Goal: Task Accomplishment & Management: Complete application form

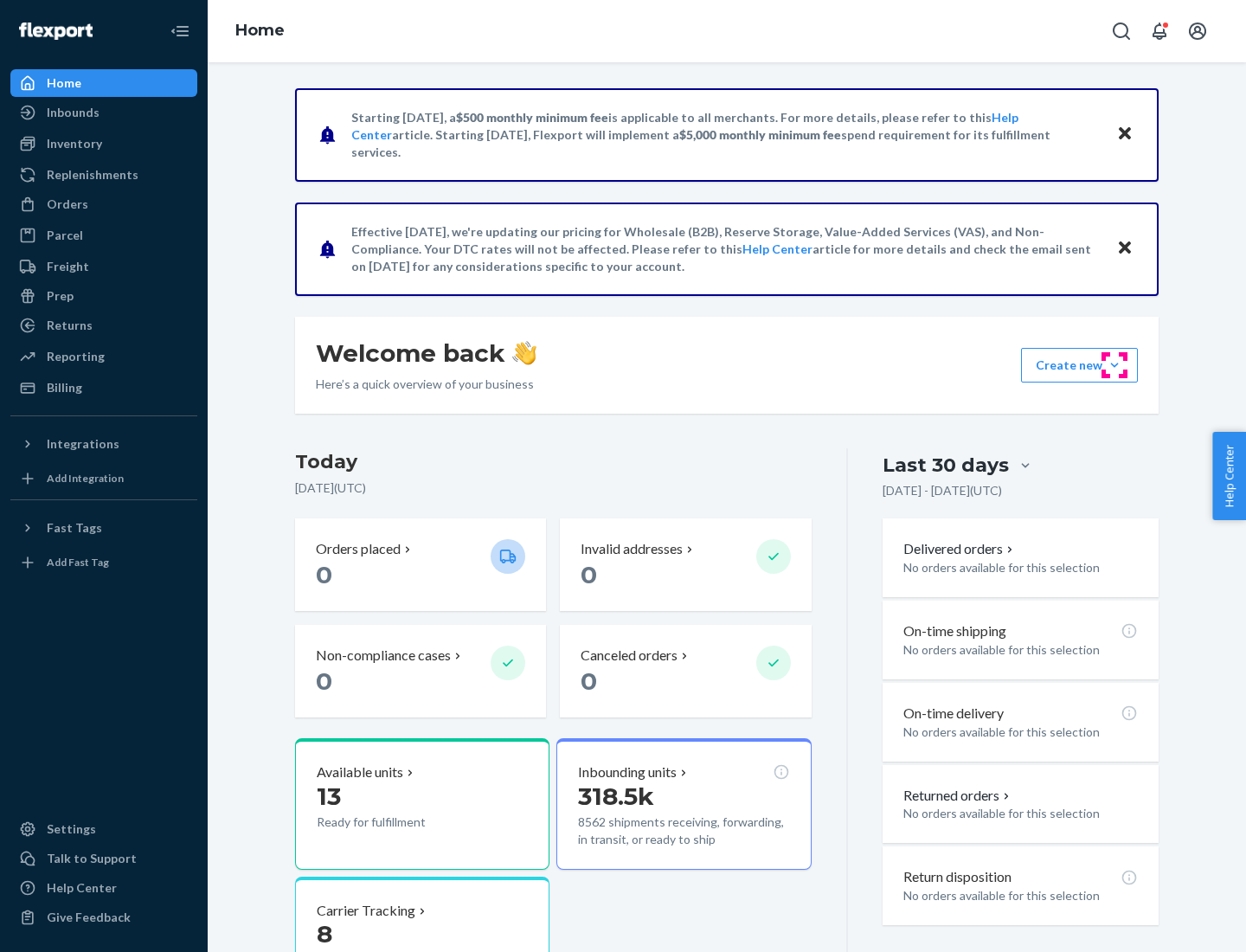
click at [1114, 365] on button "Create new Create new inbound Create new order Create new product" at bounding box center [1079, 365] width 116 height 35
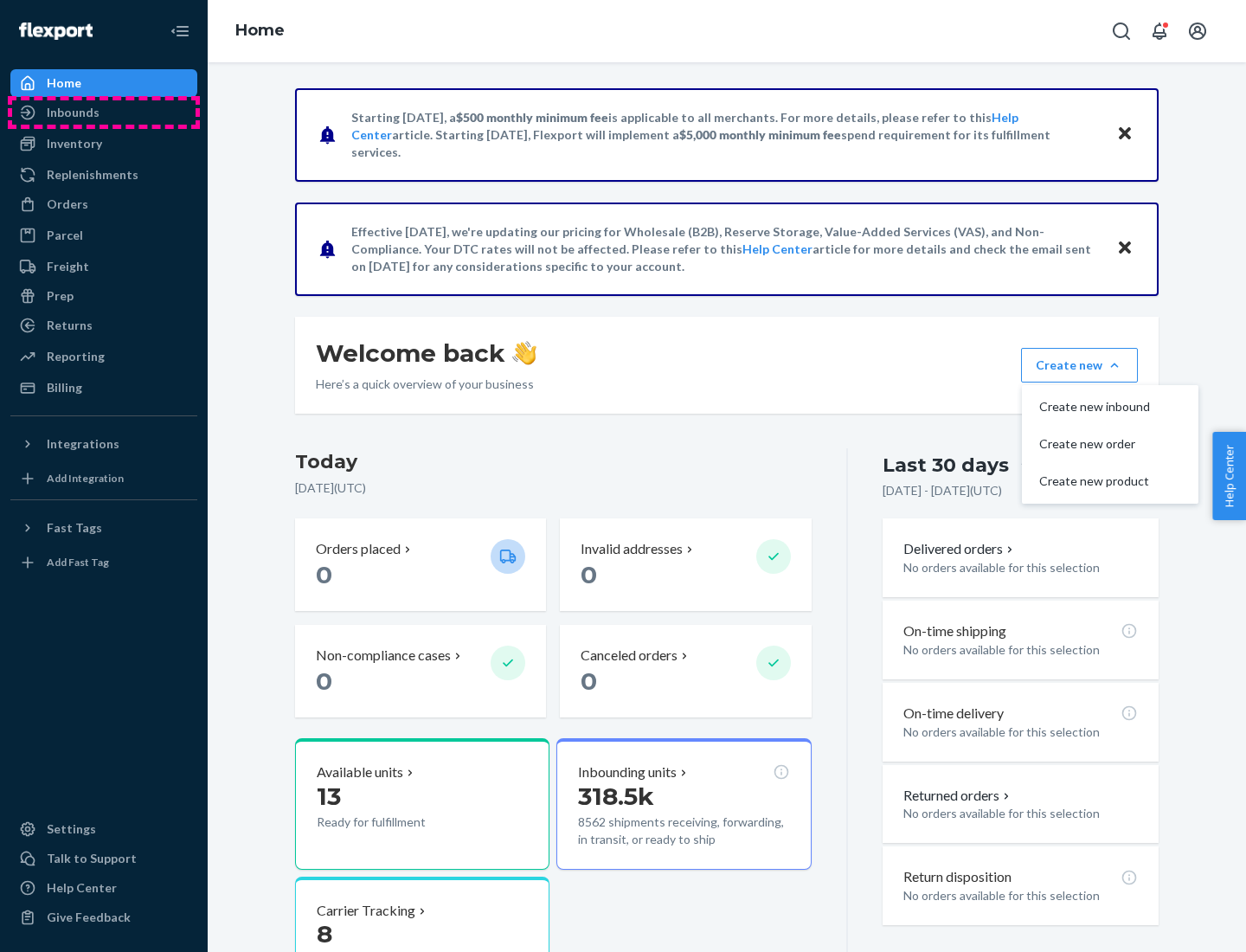
click at [104, 113] on div "Inbounds" at bounding box center [104, 113] width 184 height 25
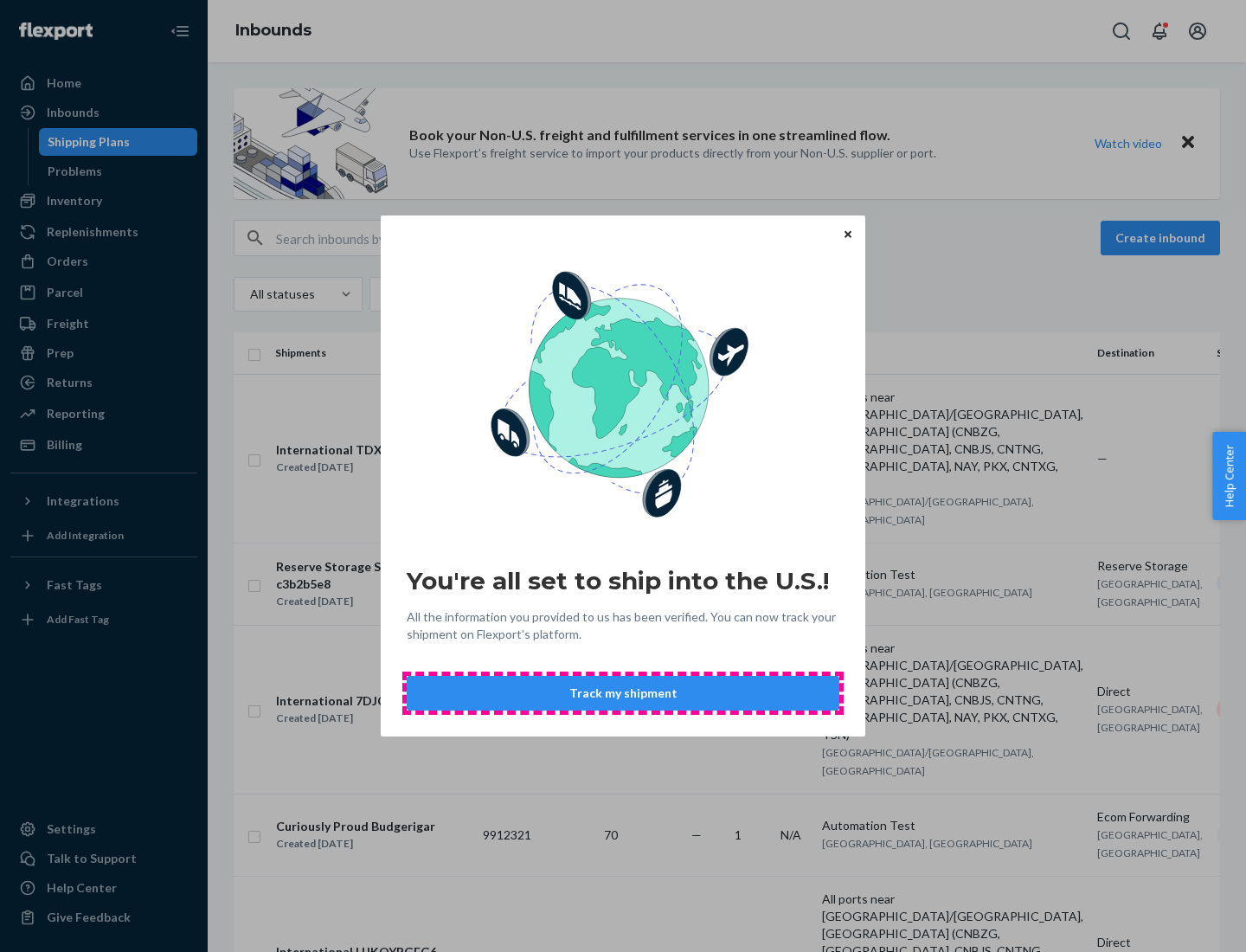
click at [623, 693] on button "Track my shipment" at bounding box center [623, 693] width 432 height 35
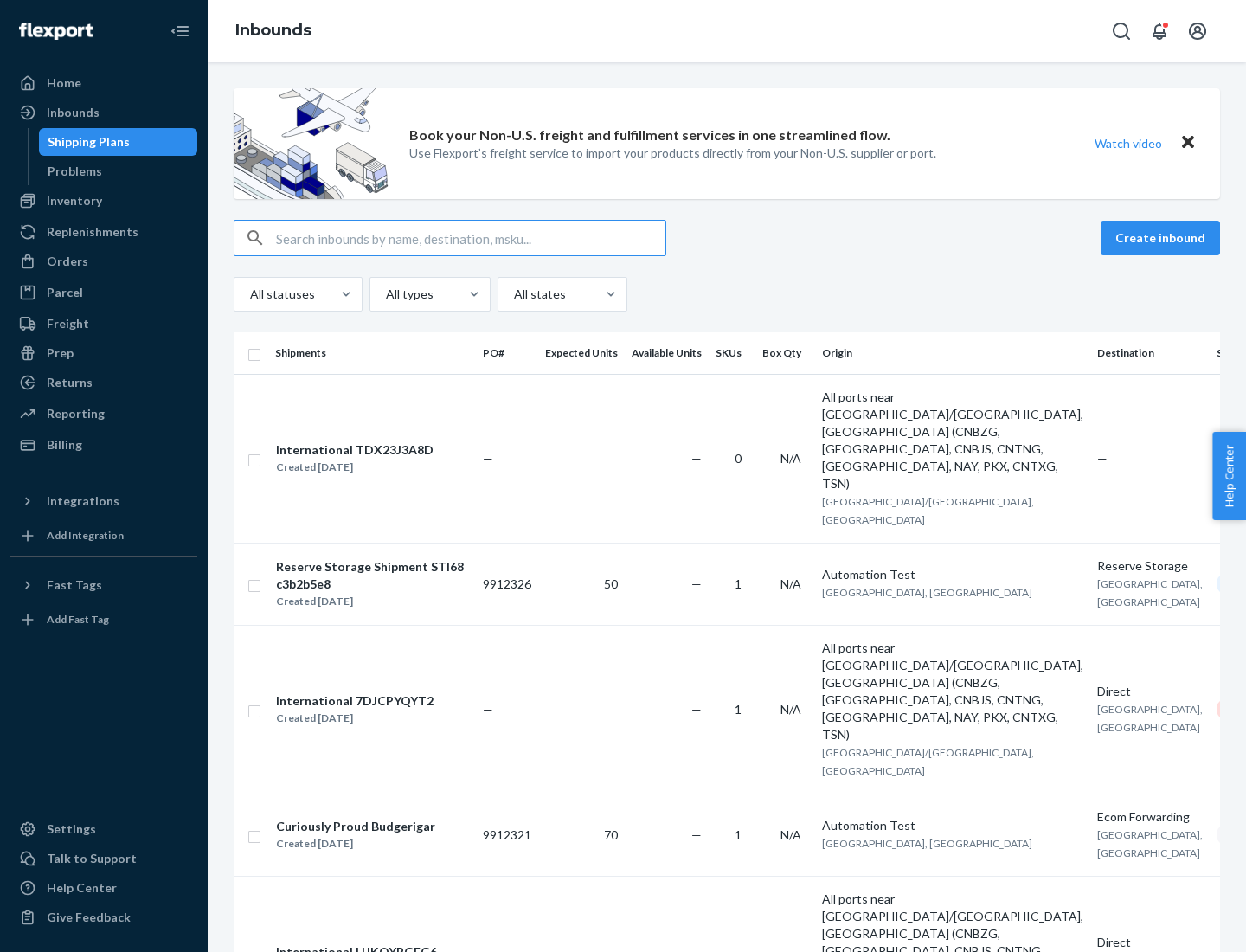
click at [1163, 238] on button "Create inbound" at bounding box center [1160, 238] width 119 height 35
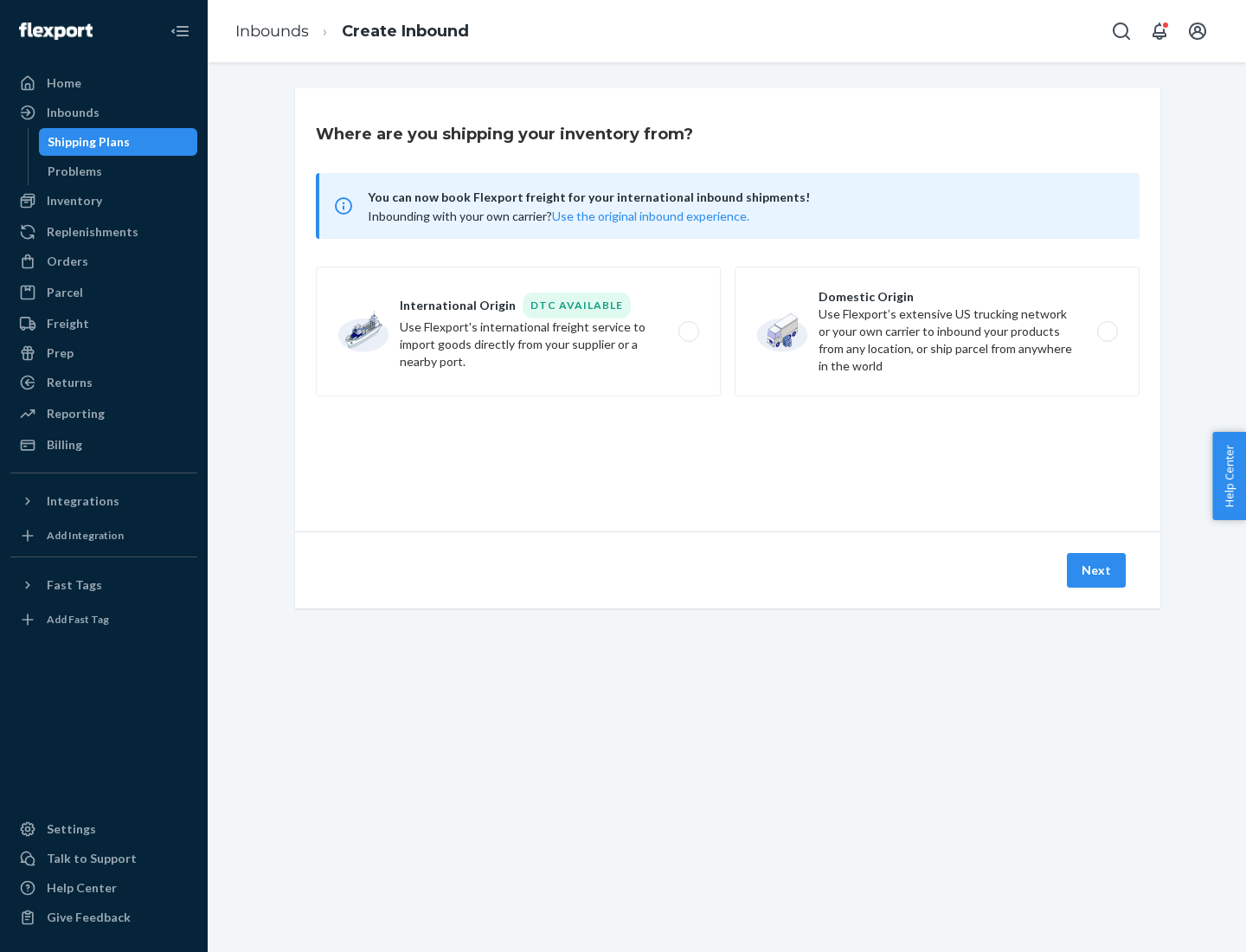
click at [518, 331] on label "International Origin DTC Available Use Flexport's international freight service…" at bounding box center [518, 331] width 405 height 130
click at [688, 331] on input "International Origin DTC Available Use Flexport's international freight service…" at bounding box center [693, 332] width 11 height 11
radio input "true"
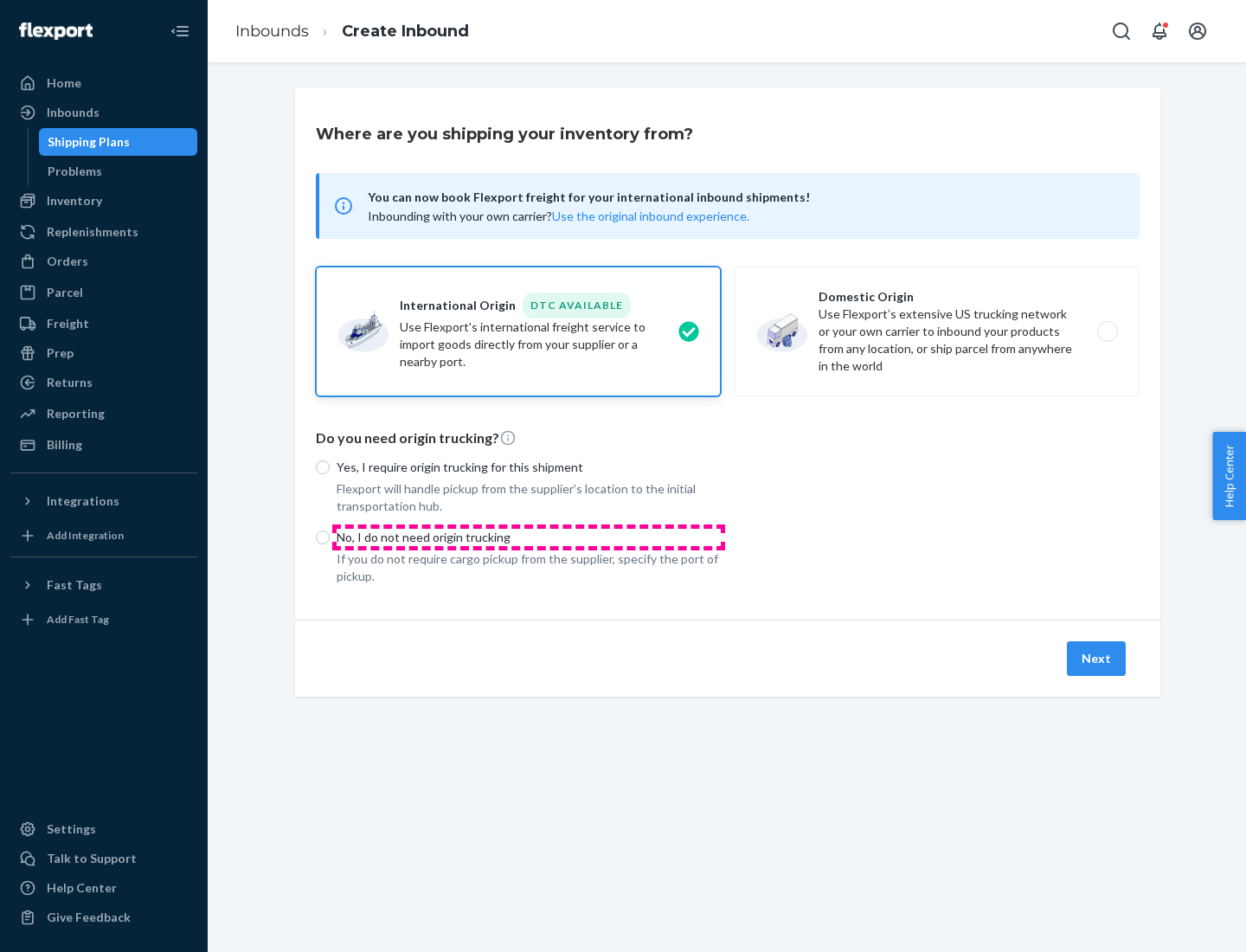
click at [529, 537] on p "No, I do not need origin trucking" at bounding box center [529, 538] width 384 height 17
click at [329, 537] on input "No, I do not need origin trucking" at bounding box center [323, 538] width 14 height 14
radio input "true"
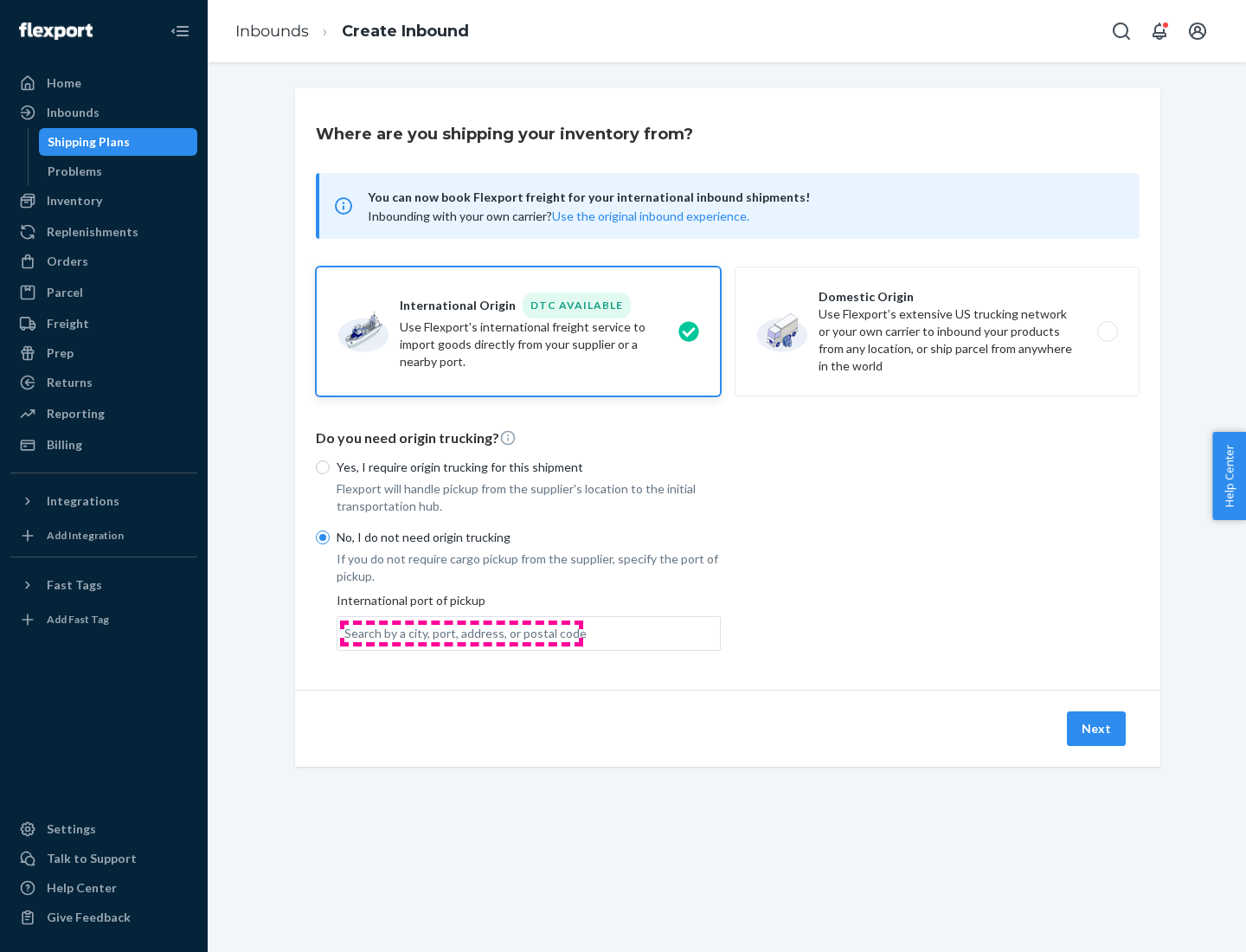
click at [461, 632] on div "Search by a city, port, address, or postal code" at bounding box center [465, 633] width 242 height 17
click at [346, 632] on input "Search by a city, port, address, or postal code" at bounding box center [345, 633] width 2 height 17
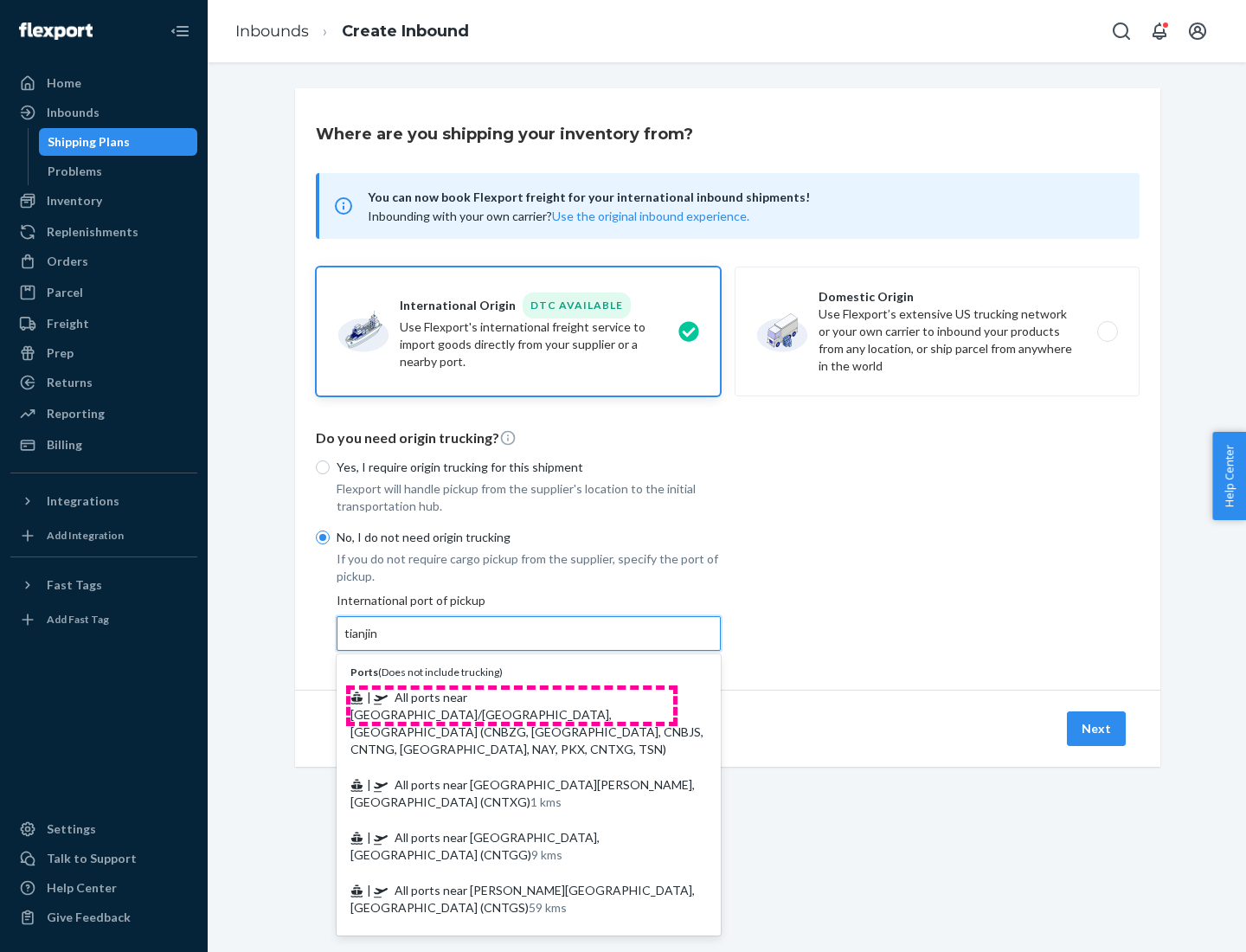
click at [511, 696] on span "| All ports near [GEOGRAPHIC_DATA]/[GEOGRAPHIC_DATA], [GEOGRAPHIC_DATA] (CNBZG,…" at bounding box center [526, 723] width 353 height 66
click at [379, 643] on input "tianjin" at bounding box center [361, 633] width 35 height 17
type input "All ports near [GEOGRAPHIC_DATA]/[GEOGRAPHIC_DATA], [GEOGRAPHIC_DATA] (CNBZG, […"
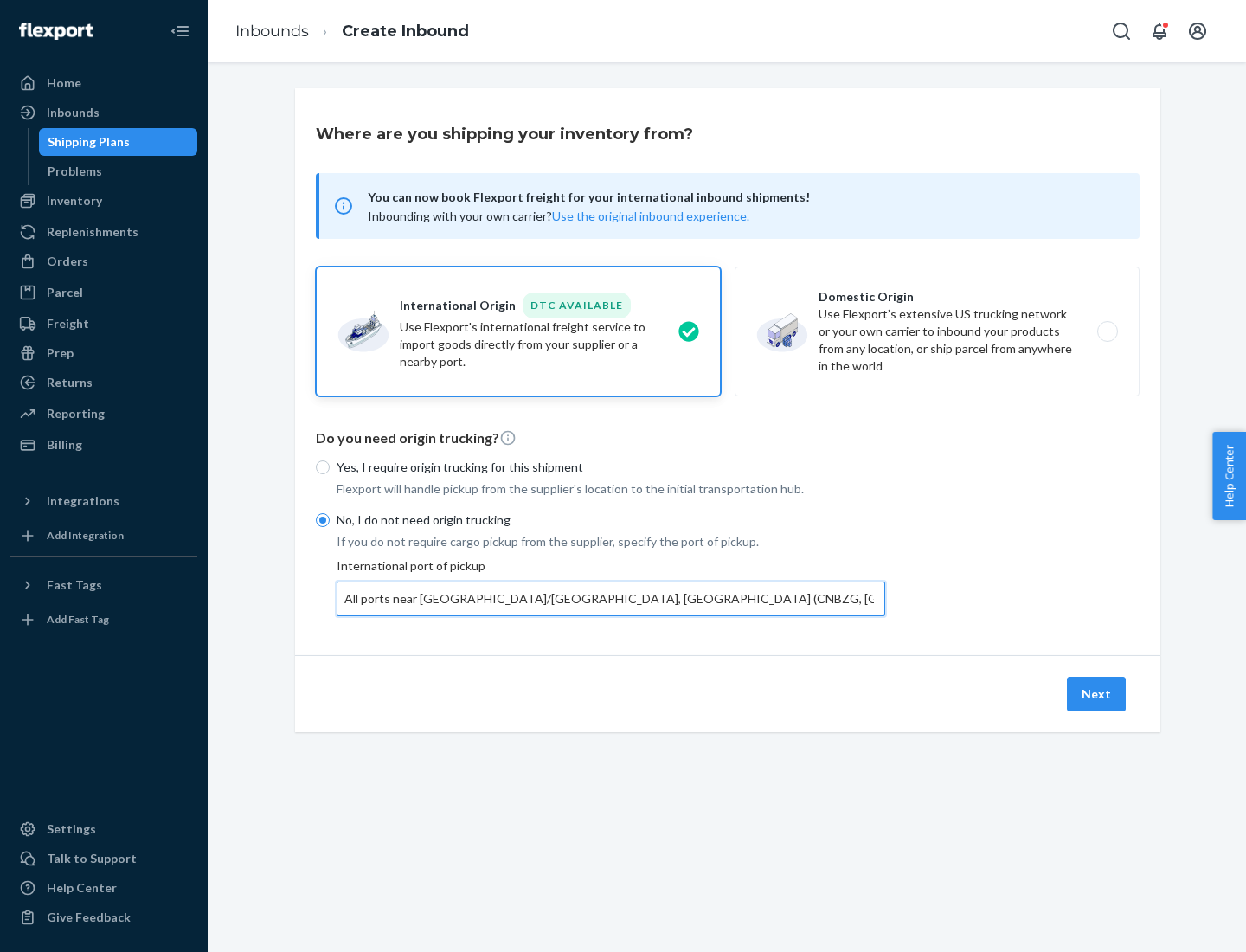
click at [1097, 693] on button "Next" at bounding box center [1096, 694] width 59 height 35
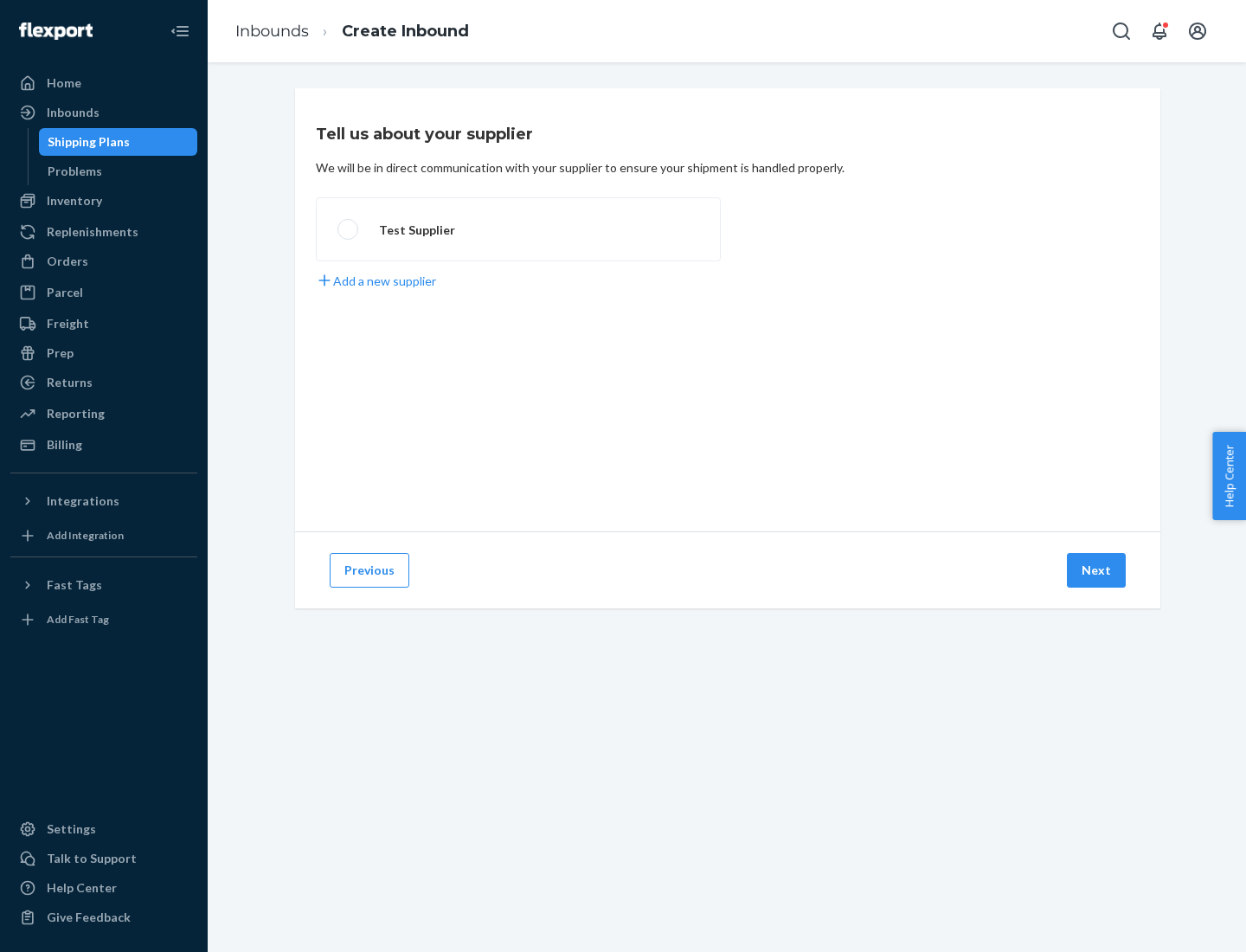
click at [518, 229] on label "Test Supplier" at bounding box center [518, 229] width 405 height 64
click at [349, 229] on input "Test Supplier" at bounding box center [343, 230] width 11 height 11
radio input "true"
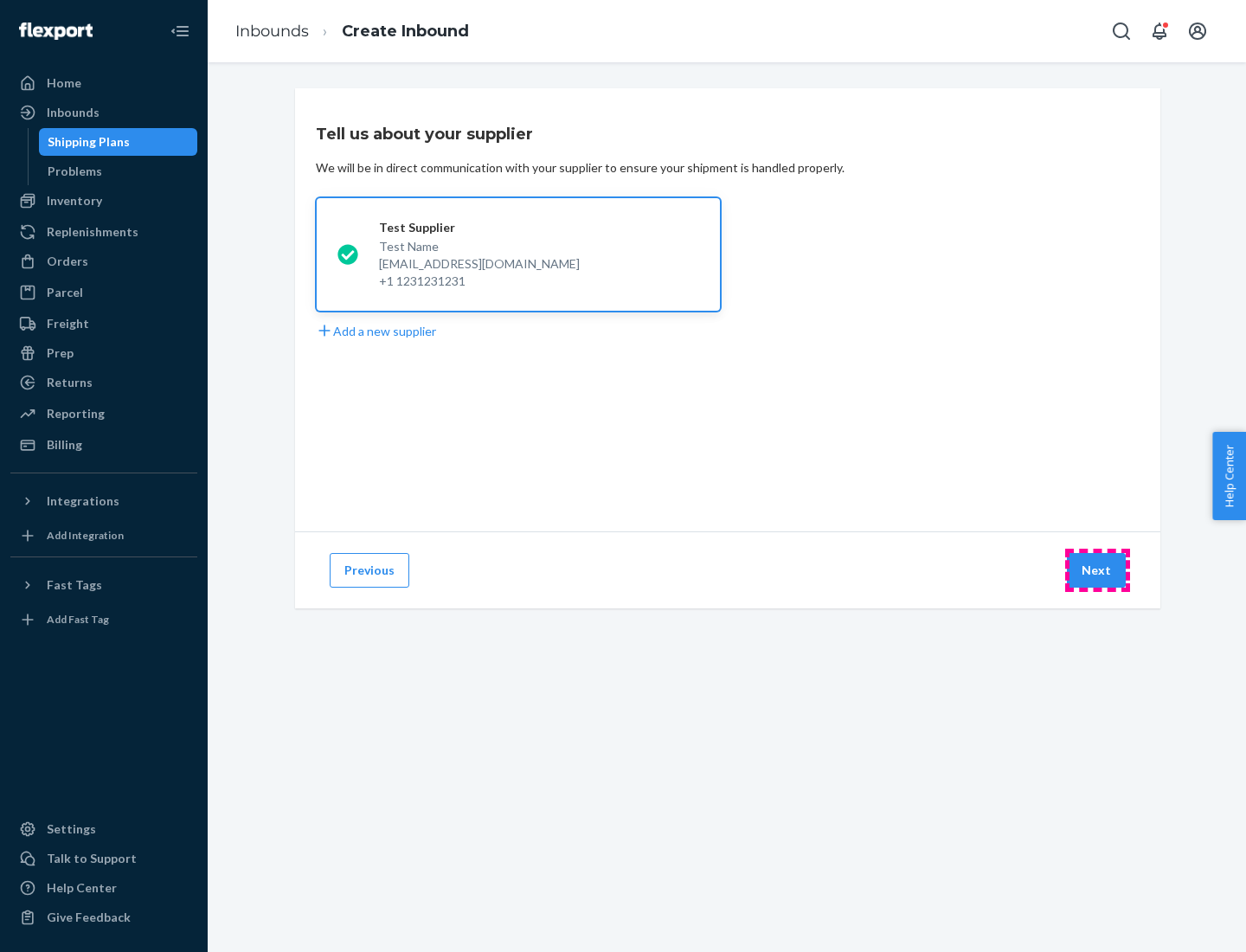
click at [1097, 571] on button "Next" at bounding box center [1096, 570] width 59 height 35
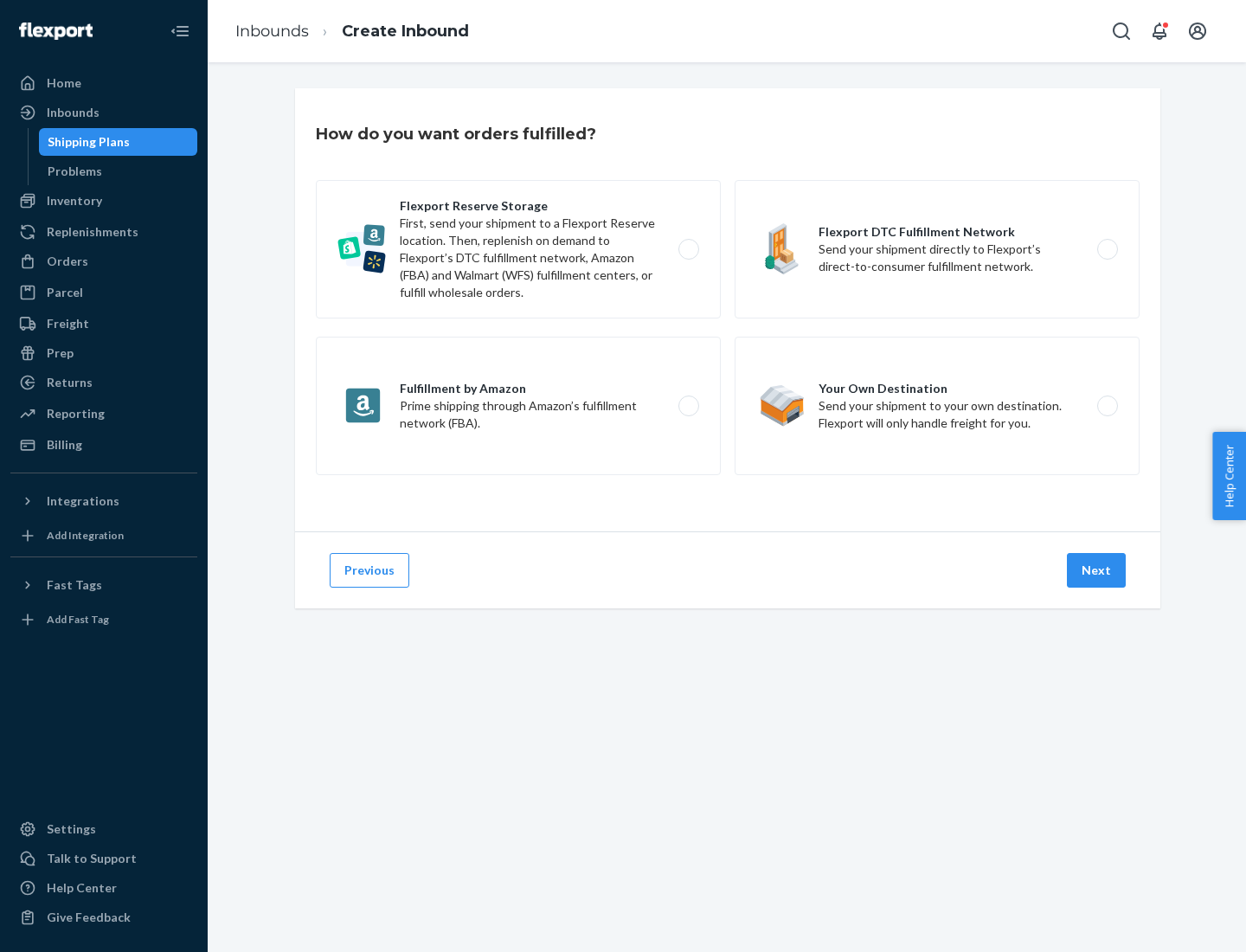
click at [518, 249] on label "Flexport Reserve Storage First, send your shipment to a Flexport Reserve locati…" at bounding box center [518, 249] width 405 height 138
click at [688, 249] on input "Flexport Reserve Storage First, send your shipment to a Flexport Reserve locati…" at bounding box center [693, 250] width 11 height 11
radio input "true"
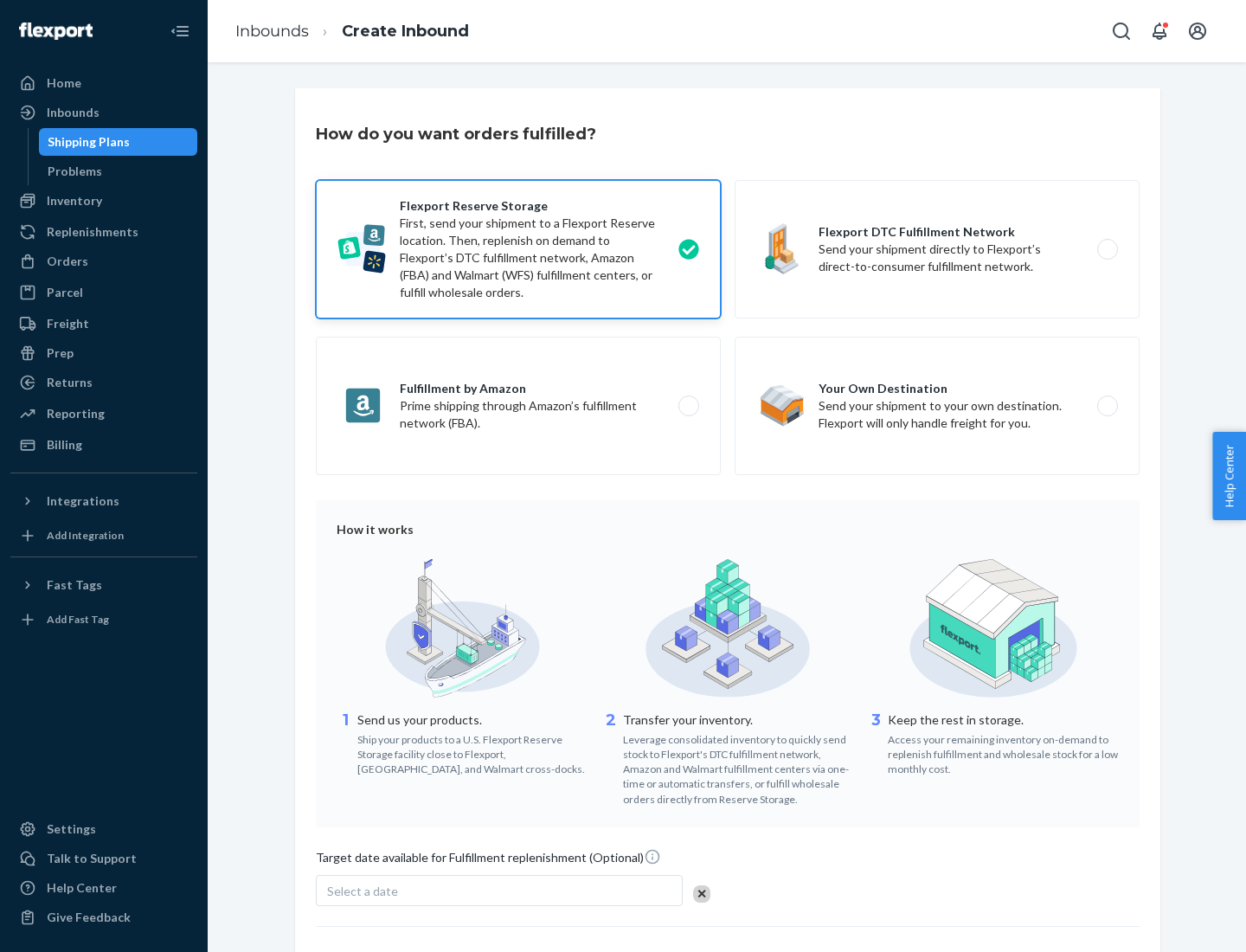
scroll to position [142, 0]
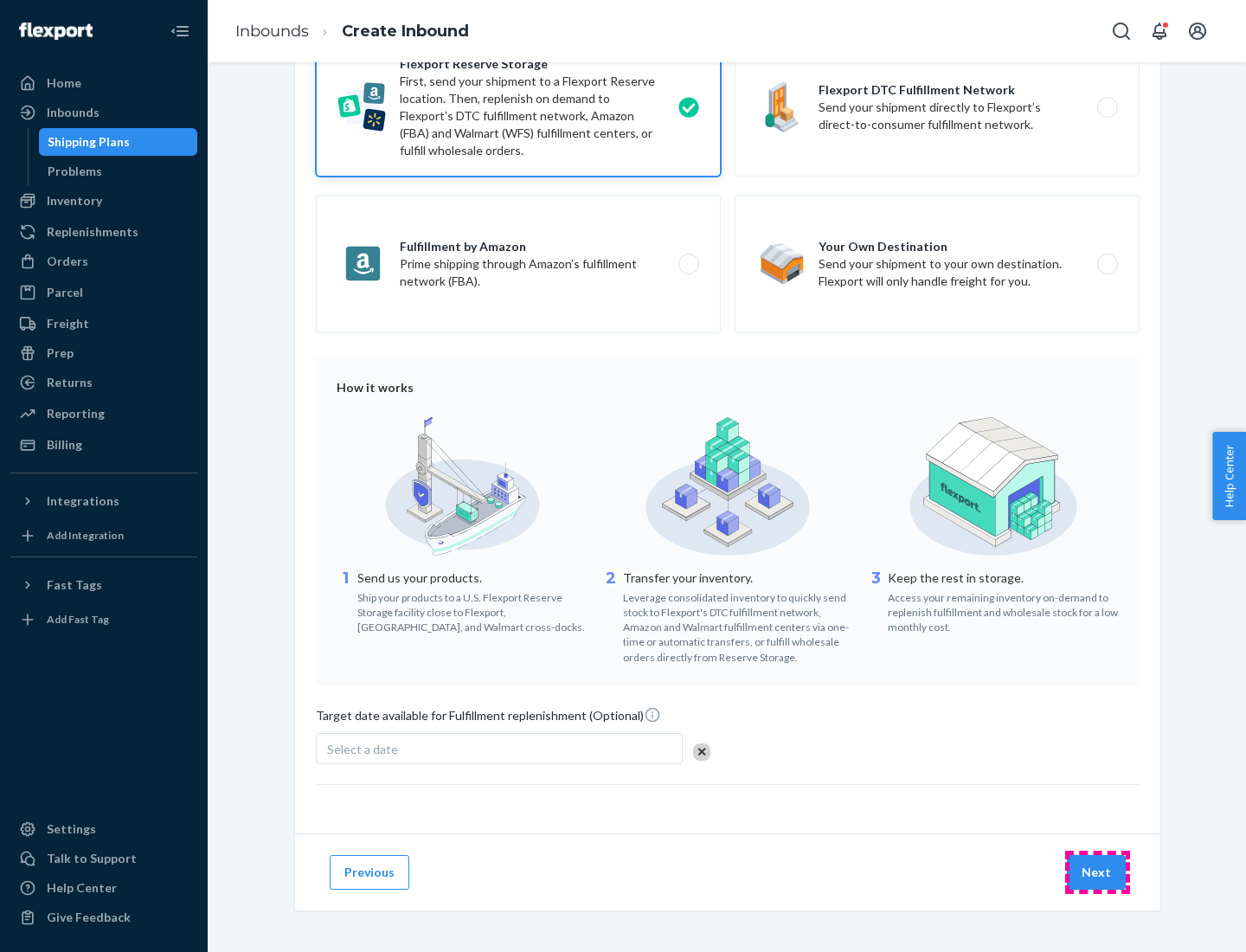
click at [1097, 872] on button "Next" at bounding box center [1096, 872] width 59 height 35
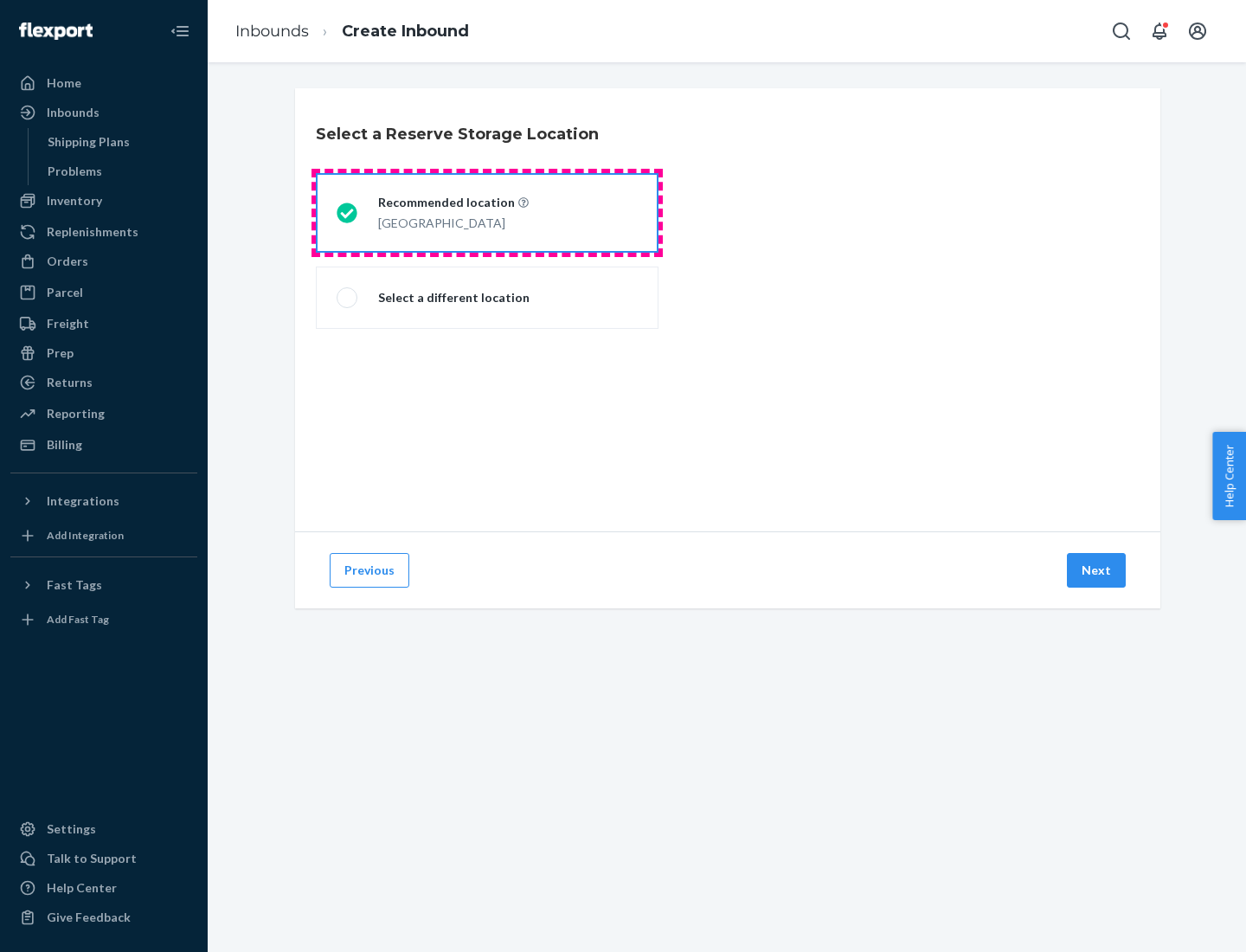
click at [487, 213] on div "[GEOGRAPHIC_DATA]" at bounding box center [453, 221] width 150 height 21
click at [348, 213] on input "Recommended location [GEOGRAPHIC_DATA]" at bounding box center [342, 213] width 11 height 11
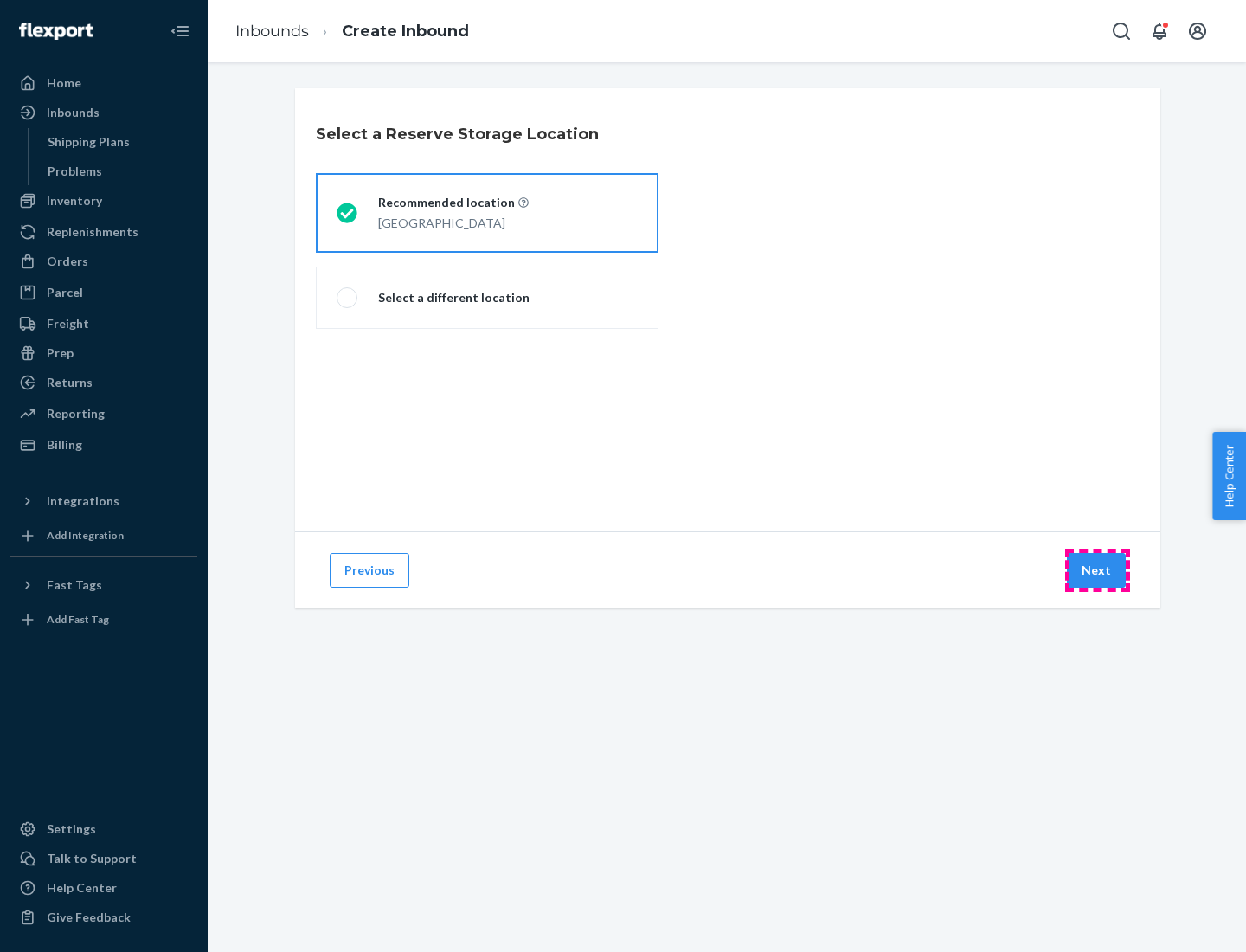
click at [1097, 571] on button "Next" at bounding box center [1096, 570] width 59 height 35
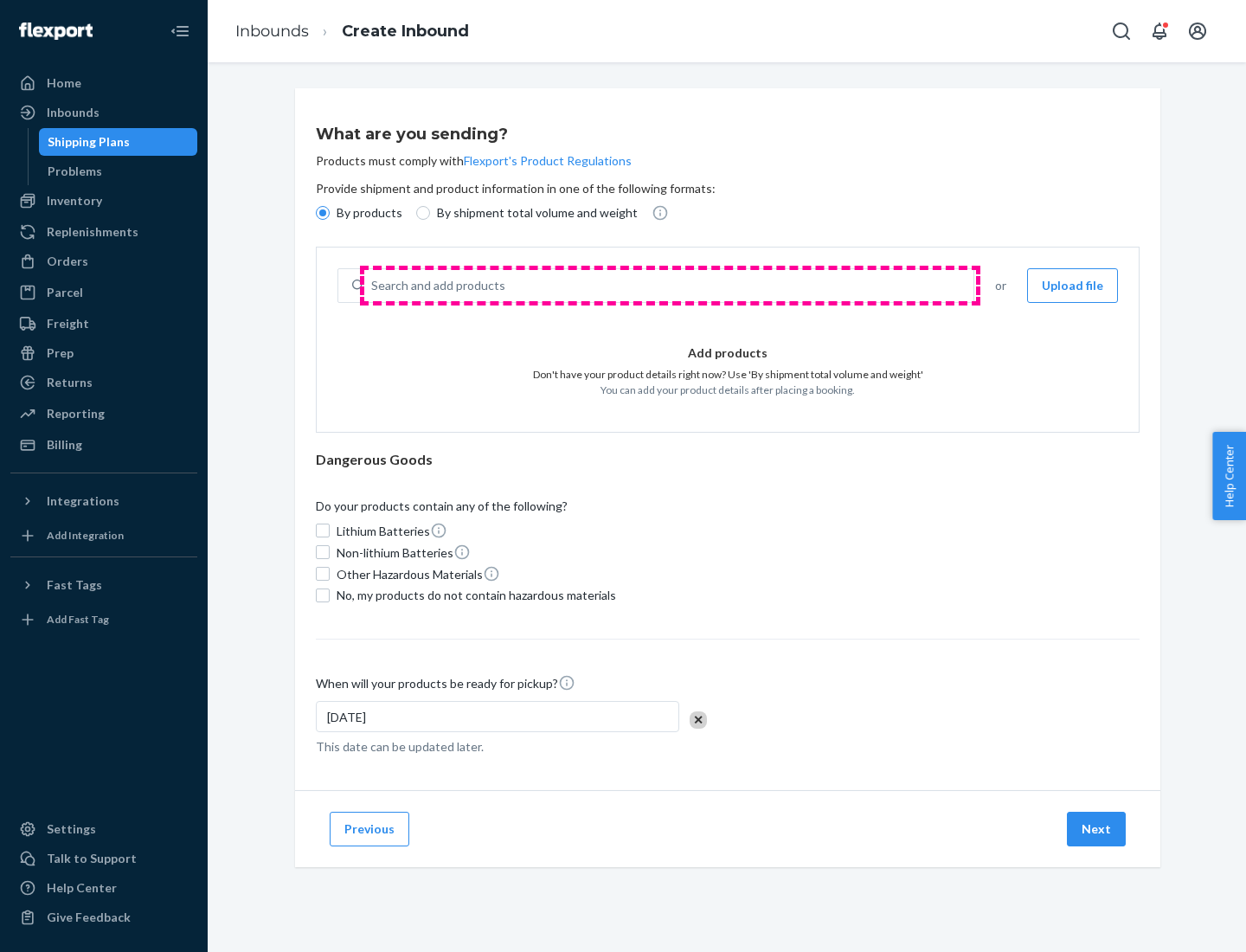
click at [670, 286] on div "Search and add products" at bounding box center [669, 285] width 609 height 31
click at [373, 286] on input "Search and add products" at bounding box center [372, 286] width 2 height 17
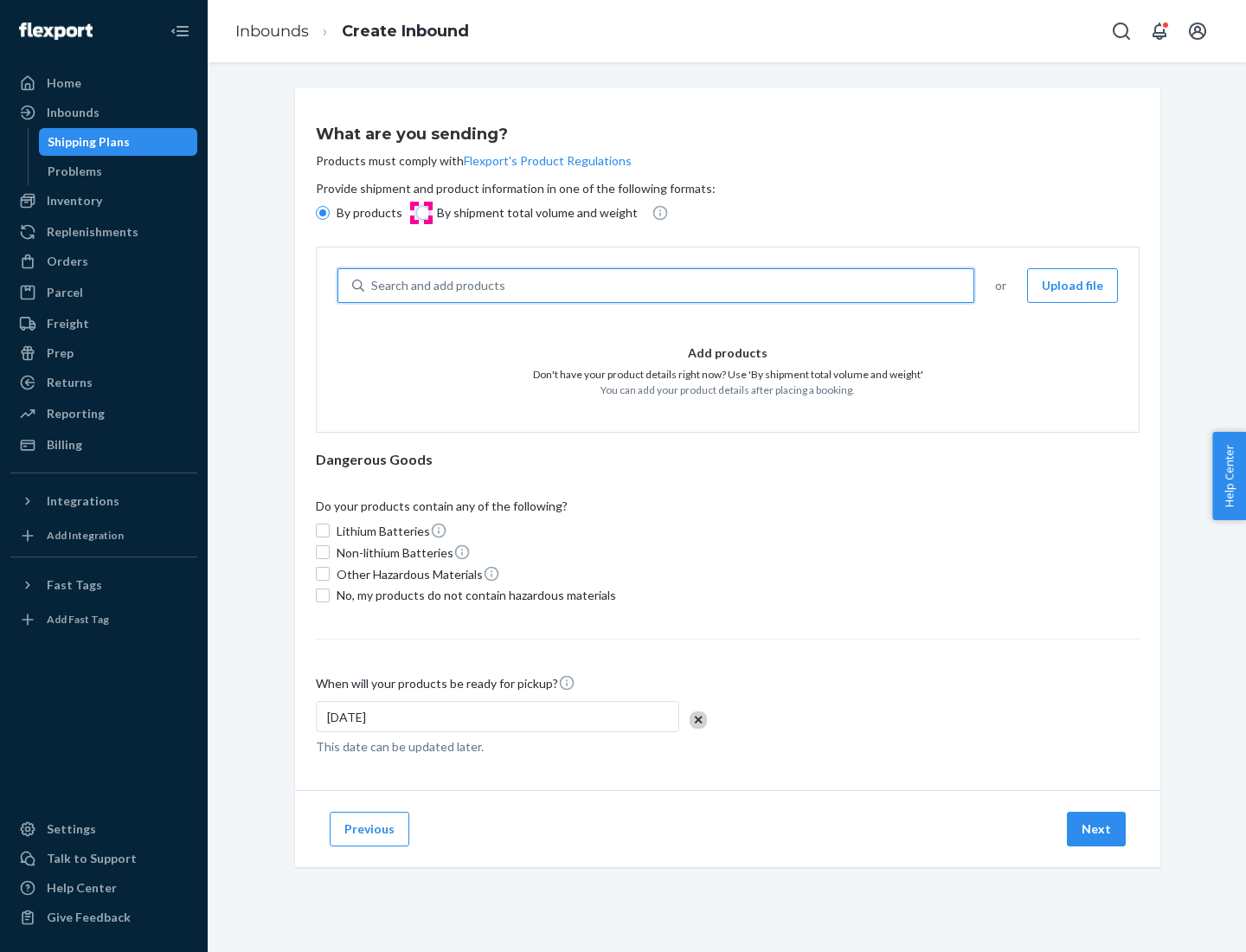
click at [420, 213] on input "By shipment total volume and weight" at bounding box center [423, 213] width 14 height 14
radio input "true"
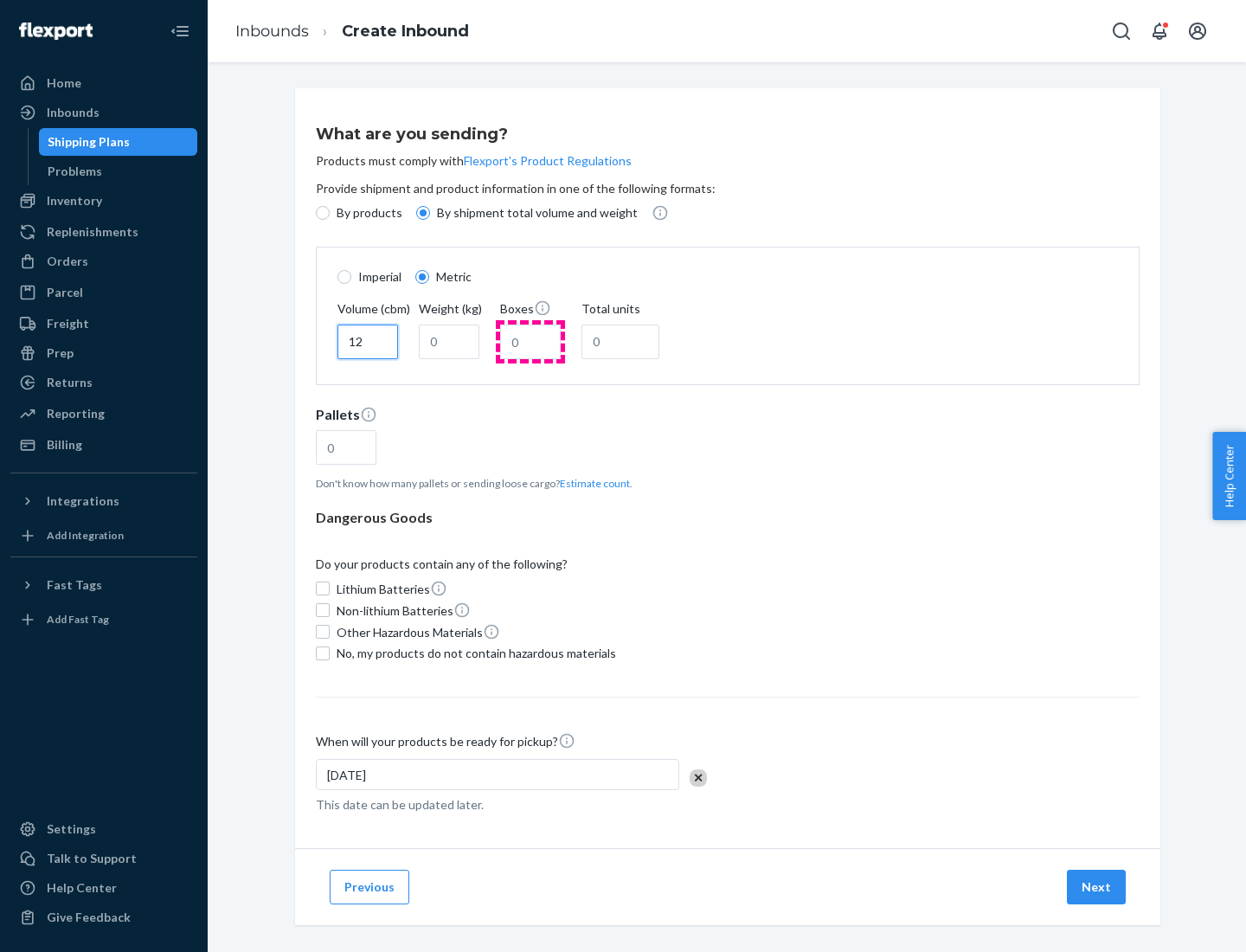
type input "12"
type input "22"
type input "222"
type input "121"
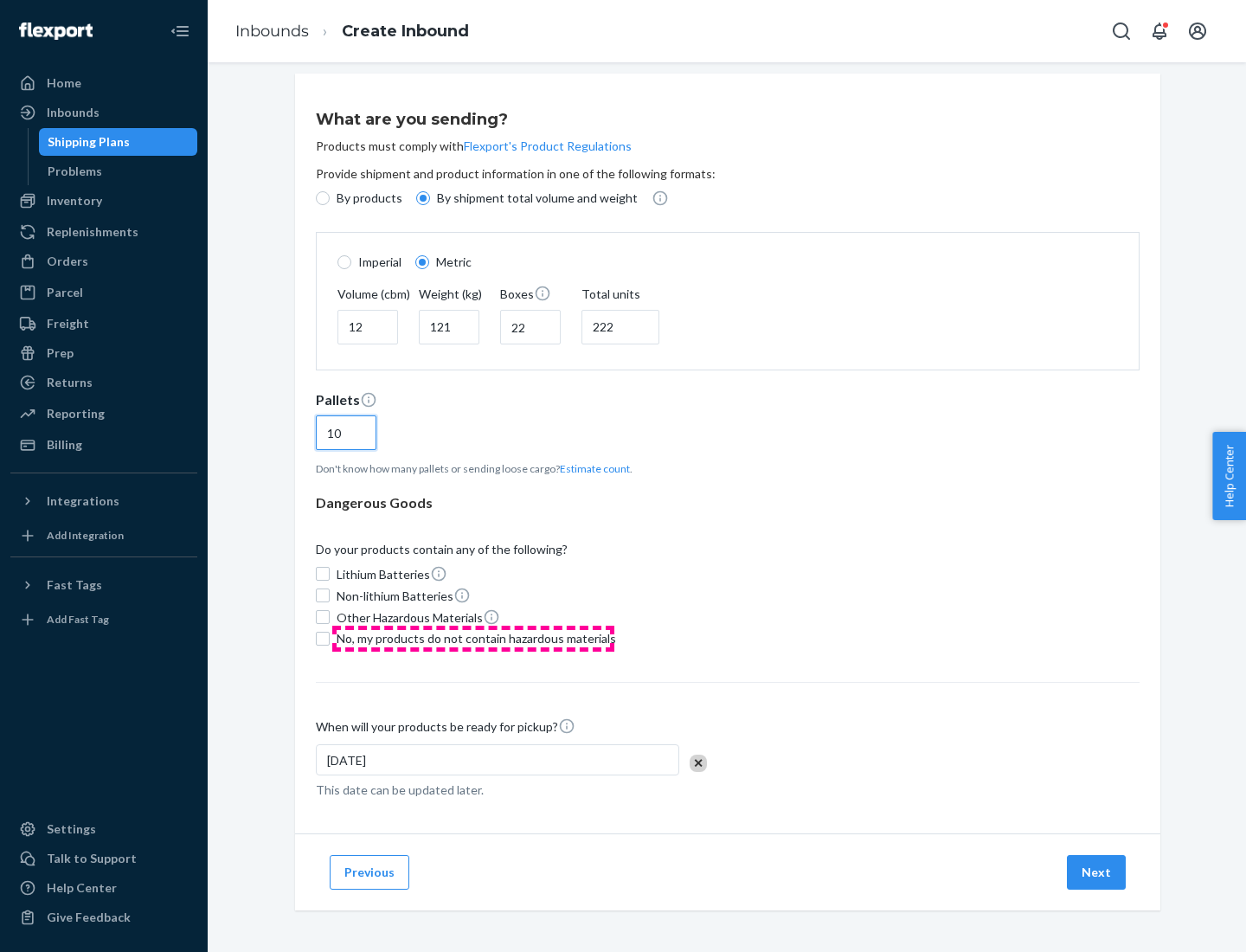
type input "10"
click at [473, 638] on span "No, my products do not contain hazardous materials" at bounding box center [476, 639] width 279 height 17
click at [329, 638] on input "No, my products do not contain hazardous materials" at bounding box center [323, 639] width 14 height 14
checkbox input "true"
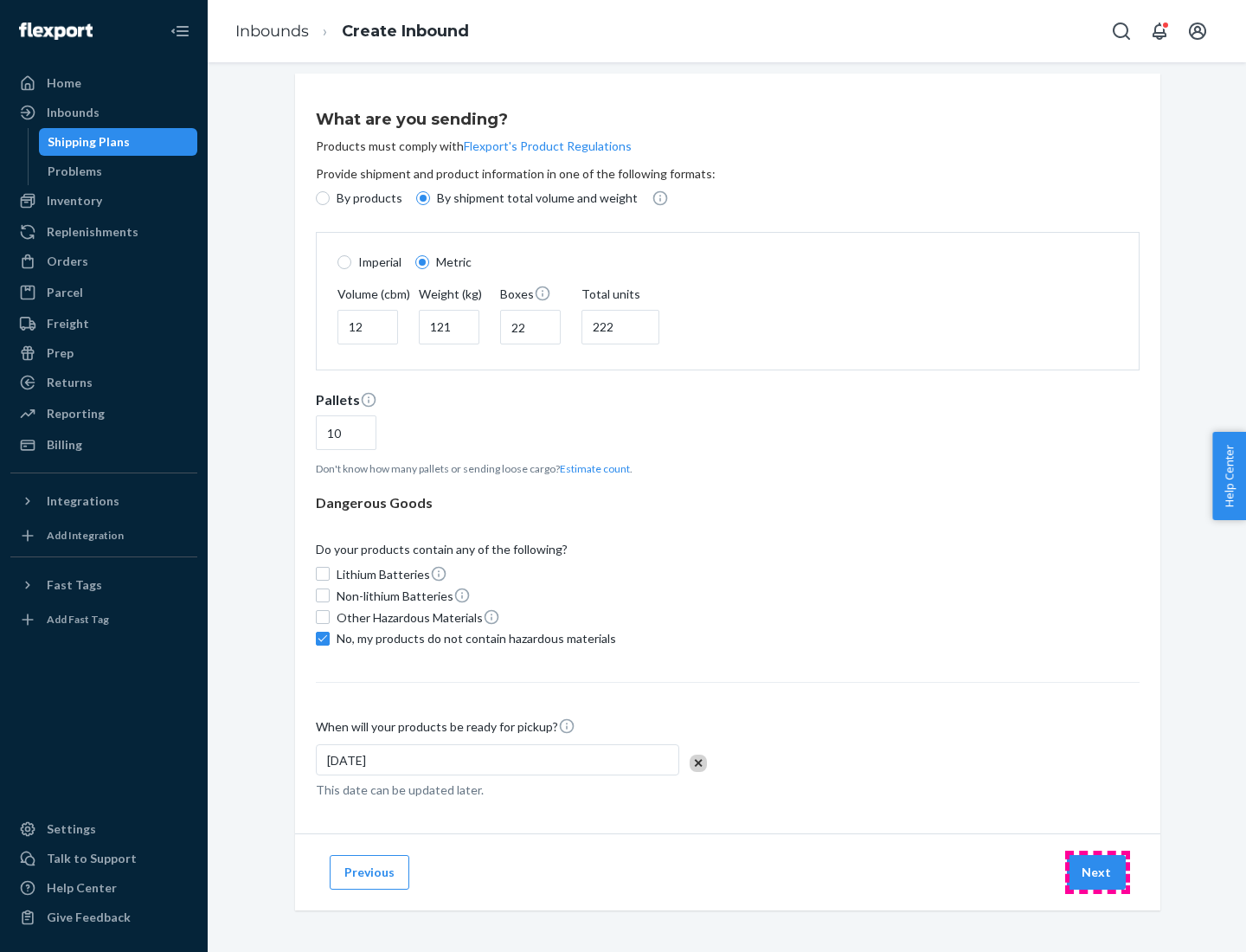
click at [1097, 872] on button "Next" at bounding box center [1096, 872] width 59 height 35
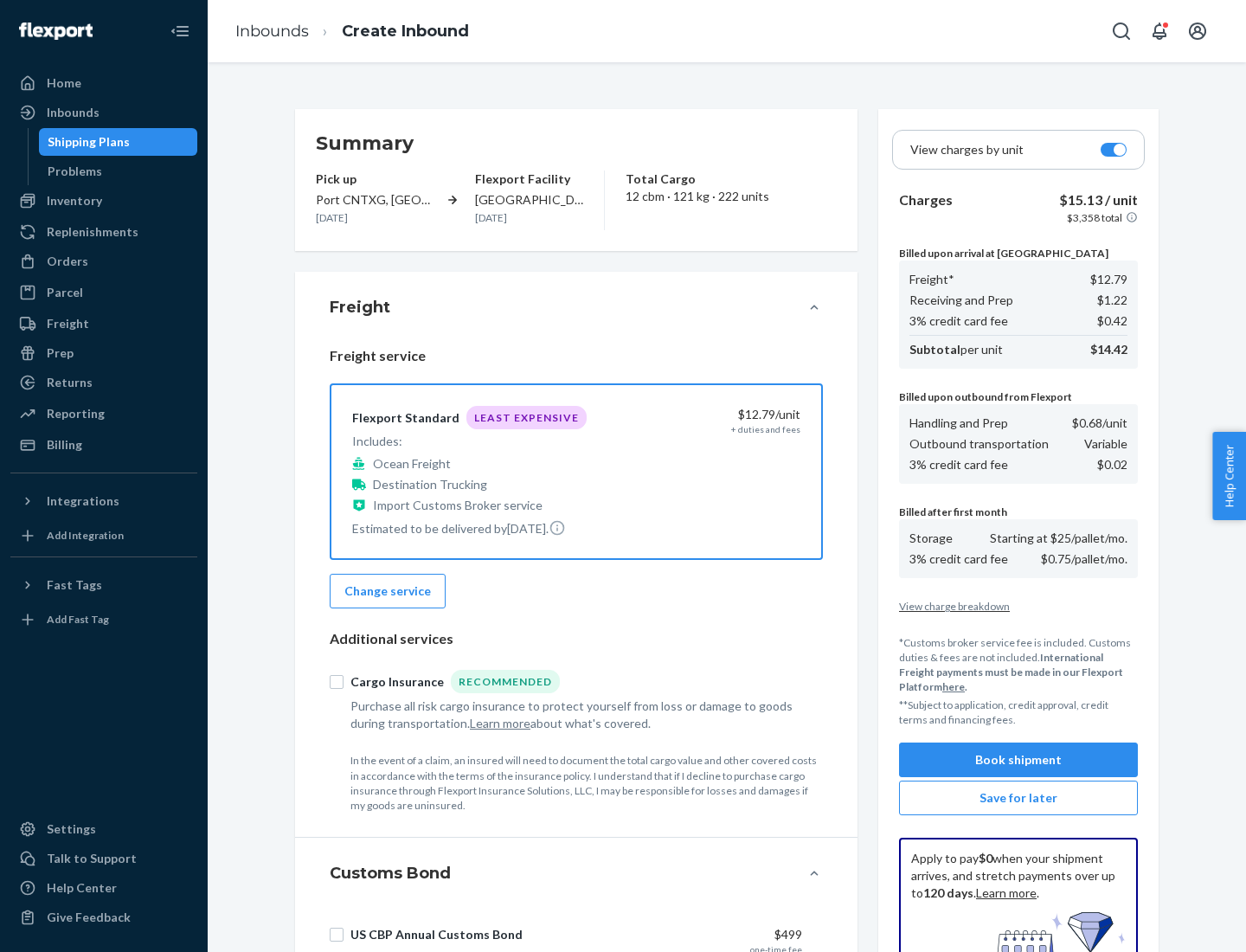
scroll to position [253, 0]
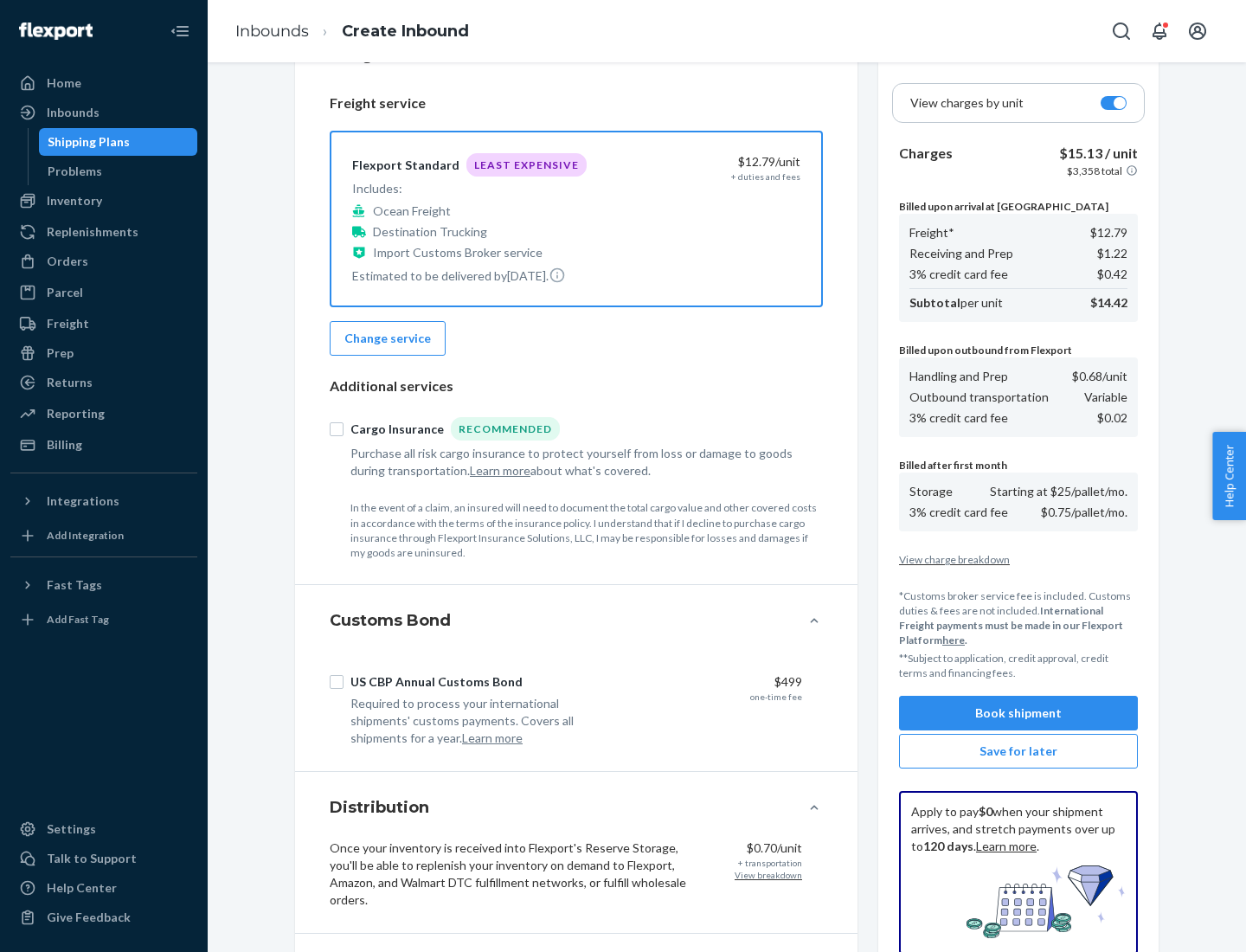
click at [1018, 713] on button "Book shipment" at bounding box center [1018, 713] width 238 height 35
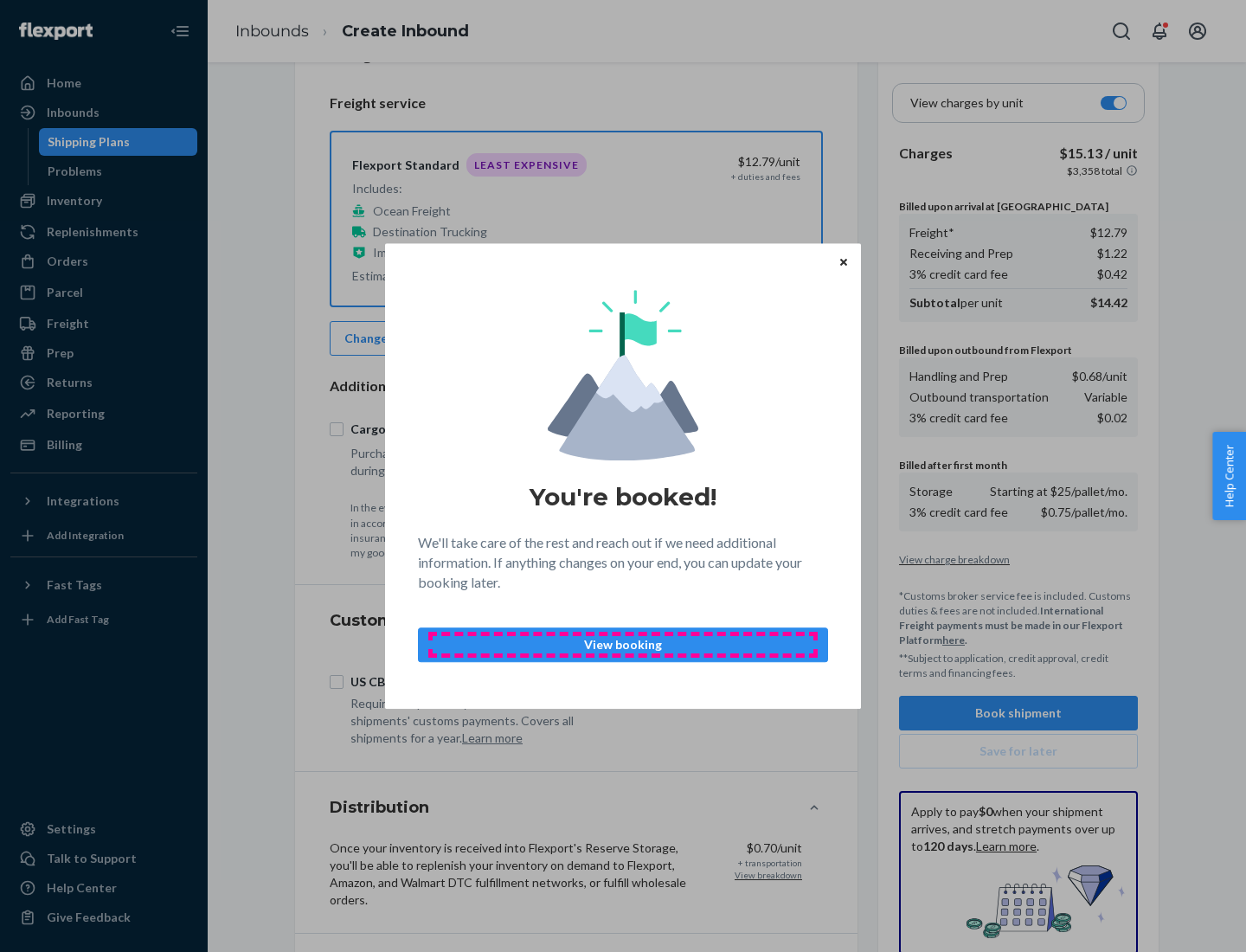
click at [623, 643] on p "View booking" at bounding box center [623, 644] width 380 height 17
